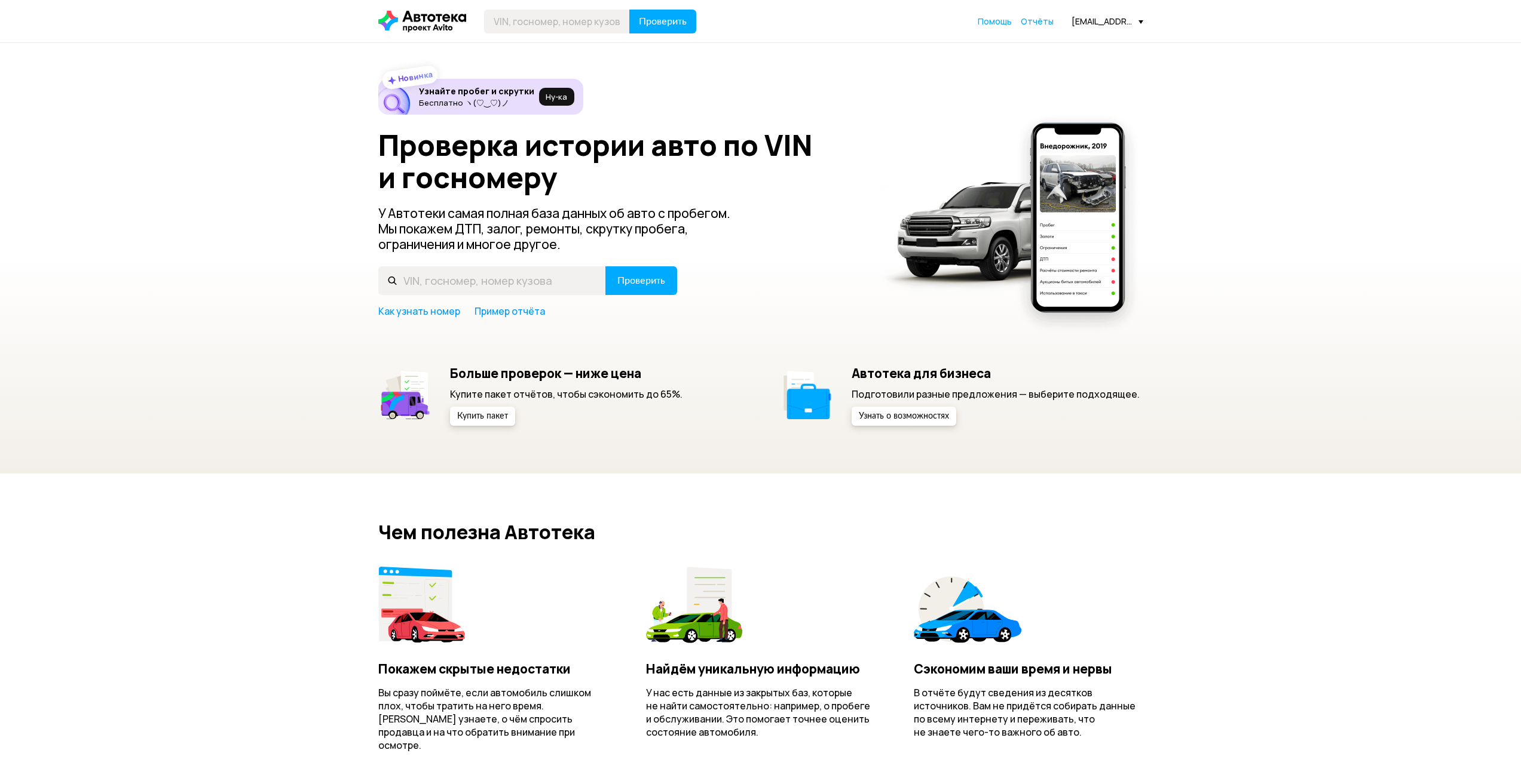
click at [1033, 30] on div "Проверить Помощь Отчёты [EMAIL_ADDRESS][DOMAIN_NAME]" at bounding box center [761, 21] width 777 height 24
click at [1035, 22] on span "Отчёты" at bounding box center [1037, 22] width 33 height 12
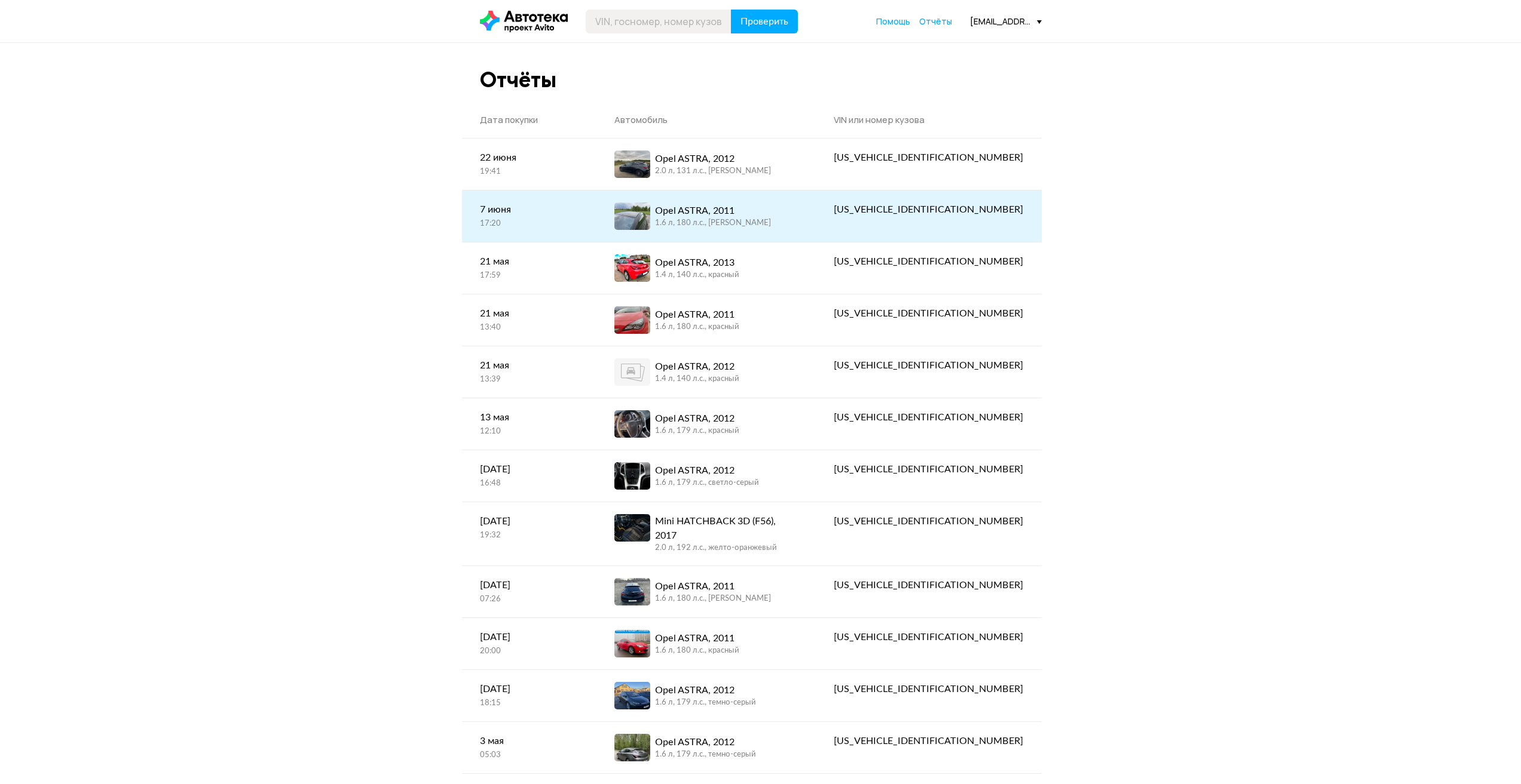
click at [742, 214] on div "Opel ASTRA, 2011" at bounding box center [713, 210] width 116 height 14
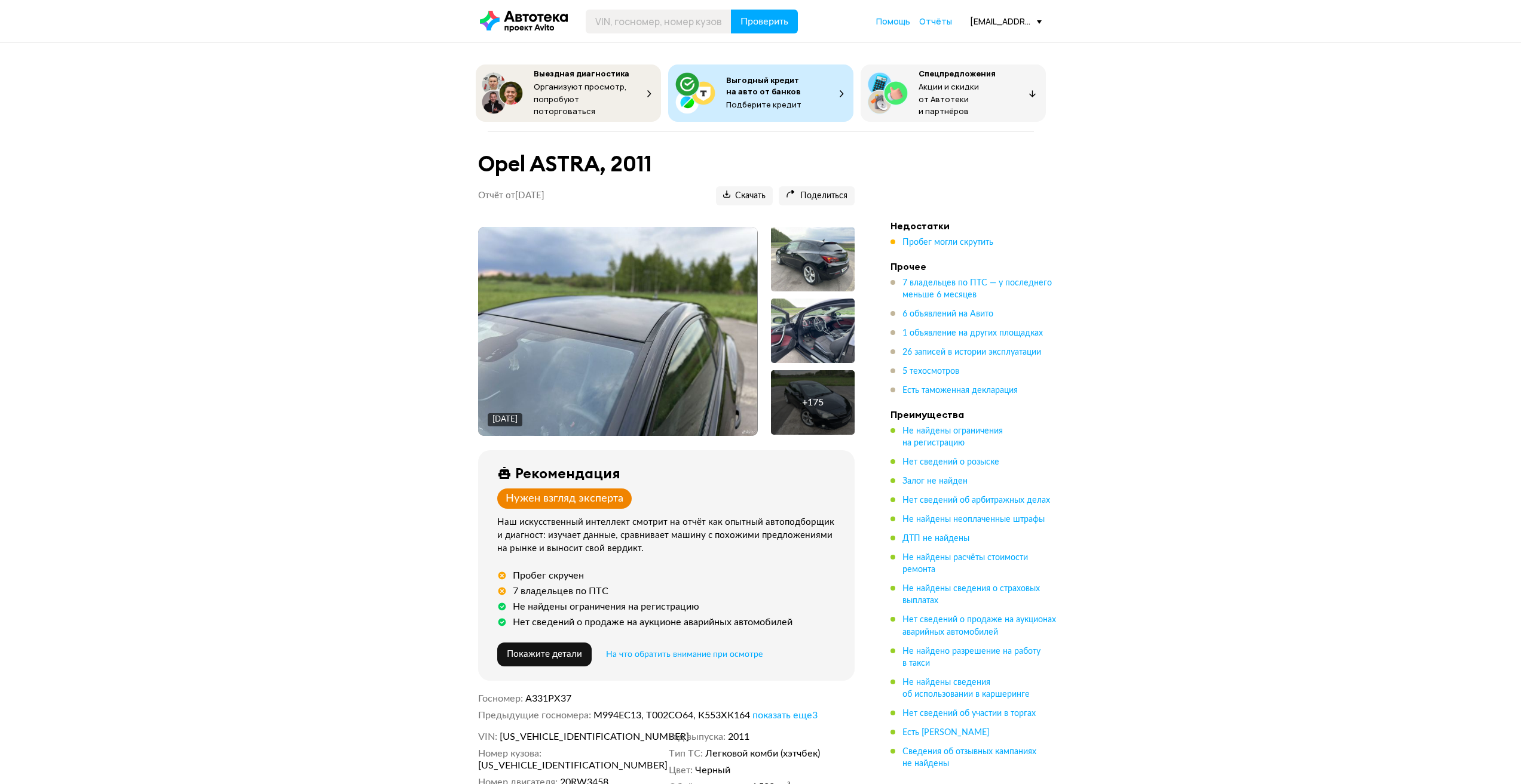
click at [626, 375] on img at bounding box center [618, 331] width 279 height 209
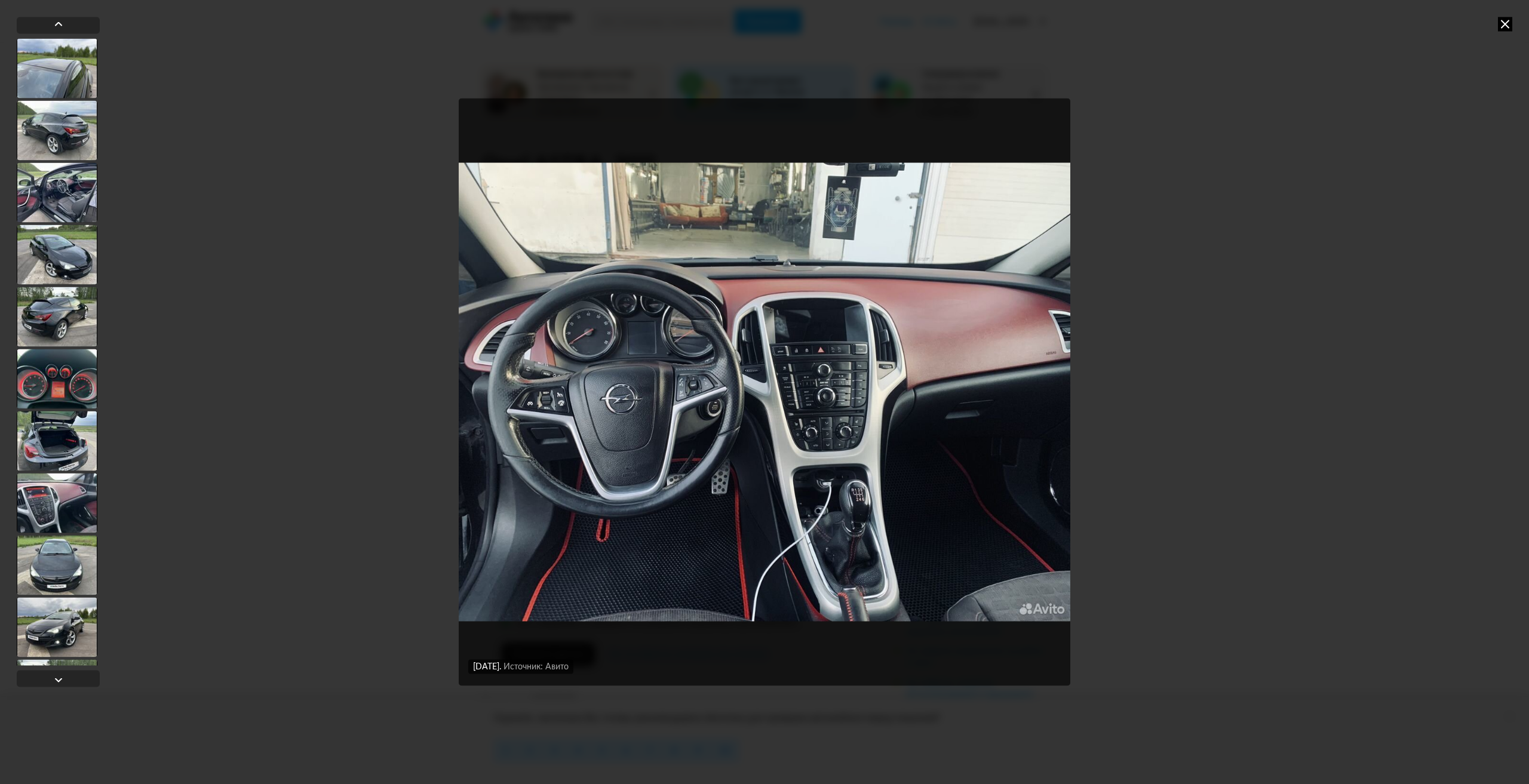
click at [197, 422] on div "[DATE] Источник: Авито [DATE] Источник: Авито [DATE] Источник: Авито [DATE] Ист…" at bounding box center [764, 392] width 1529 height 784
